Goal: Use online tool/utility: Use online tool/utility

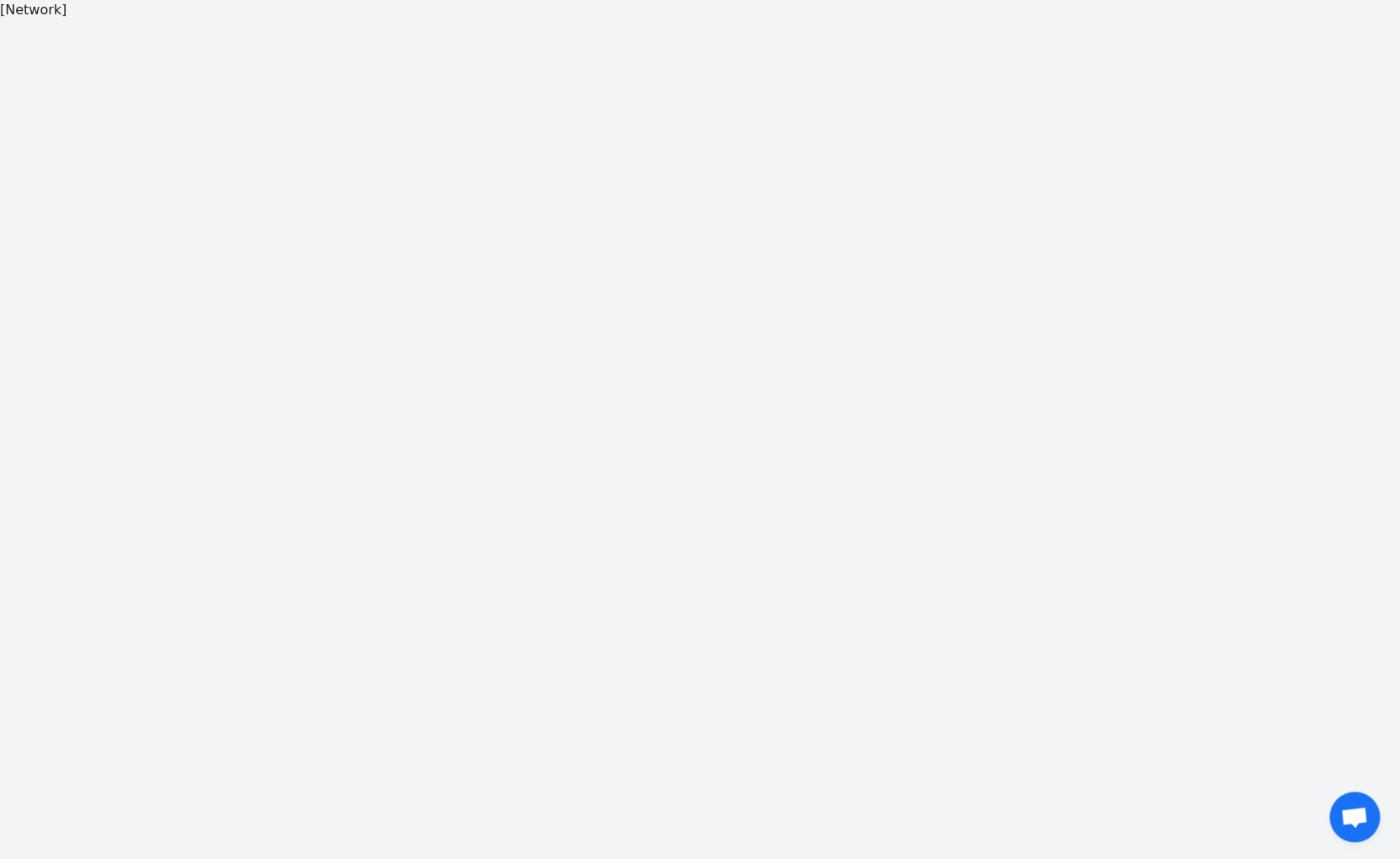
click at [282, 196] on div "[Network]" at bounding box center [700, 430] width 1400 height 859
